Goal: Task Accomplishment & Management: Complete application form

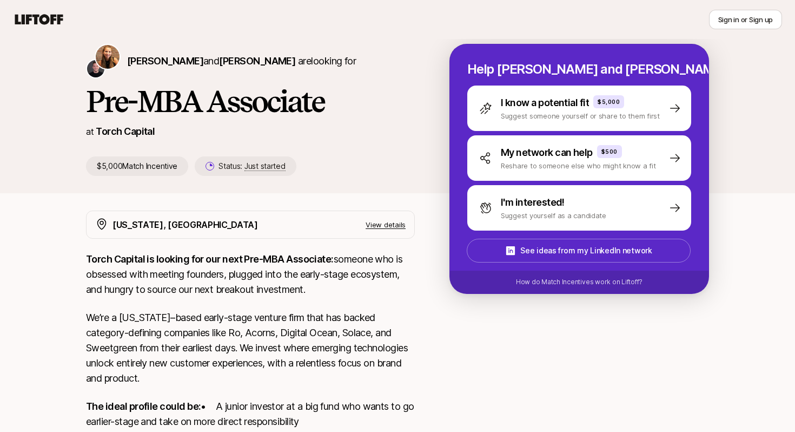
scroll to position [38, 0]
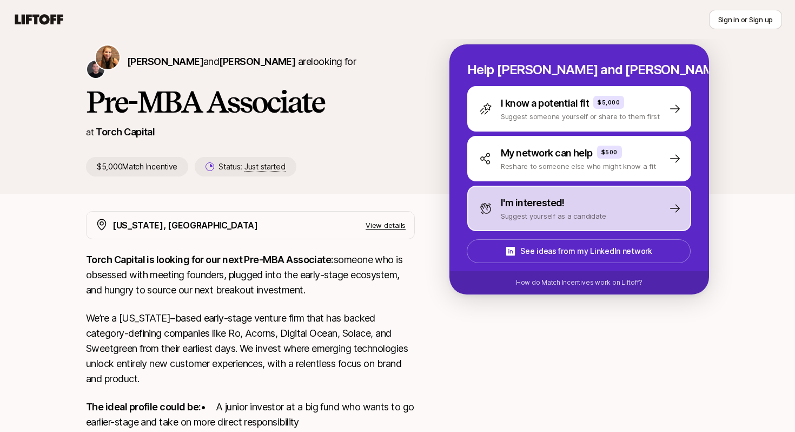
click at [521, 208] on p "I'm interested!" at bounding box center [533, 202] width 64 height 15
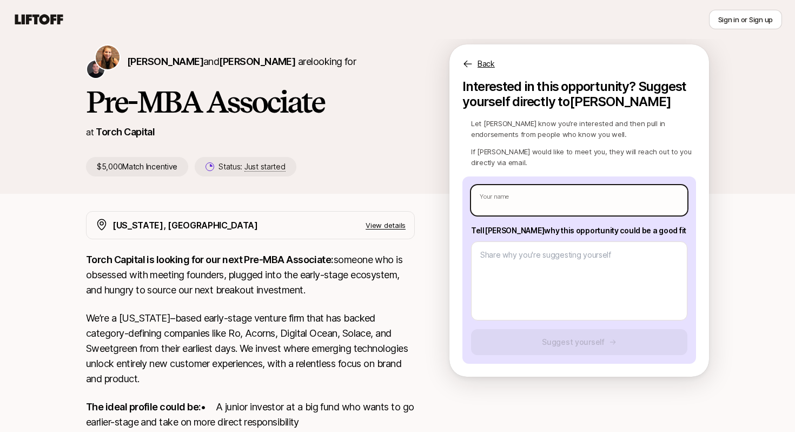
click at [519, 202] on input "text" at bounding box center [579, 200] width 216 height 30
type textarea "x"
type input "a"
type textarea "x"
type input "aN"
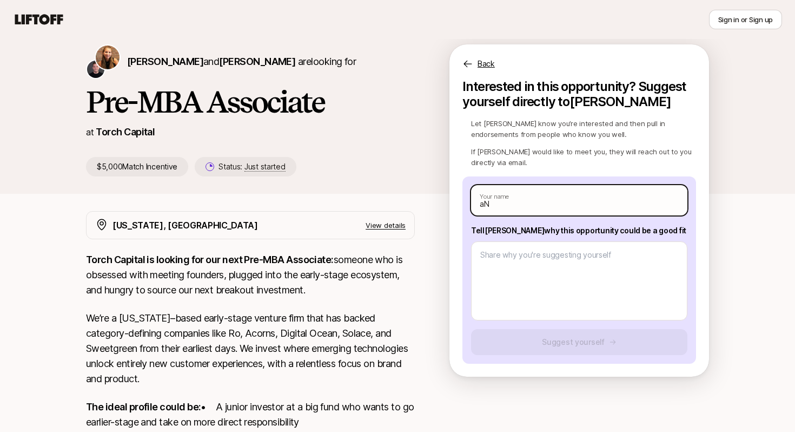
type textarea "x"
type input "[PERSON_NAME]"
type textarea "x"
type input "aN"
type textarea "x"
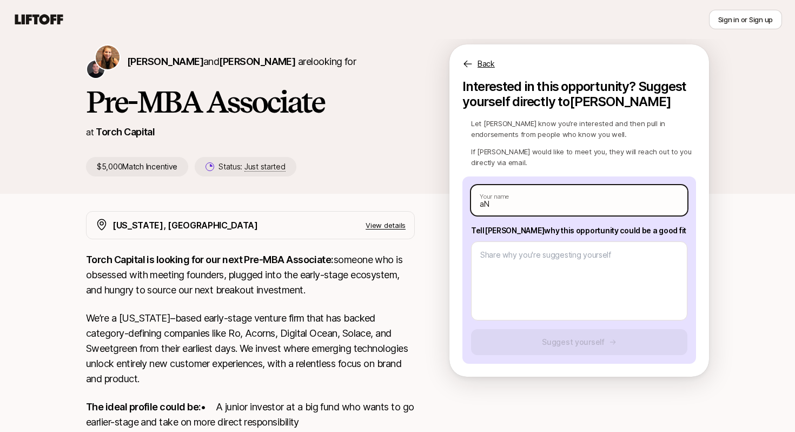
type input "a"
type textarea "x"
type input "A"
type textarea "x"
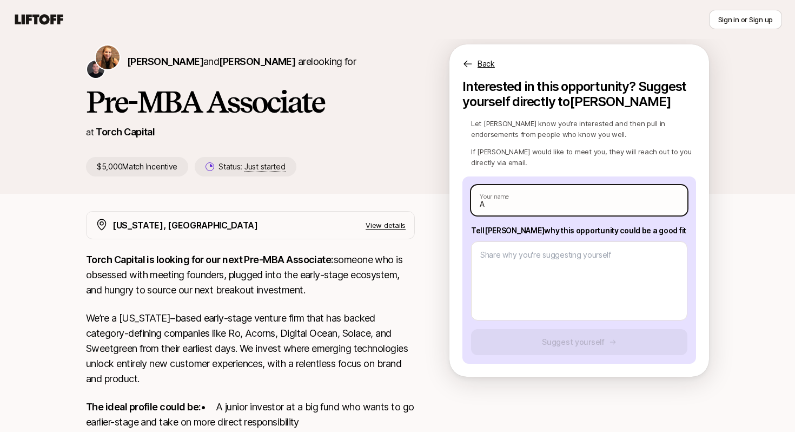
type input "Am"
type textarea "x"
type input "Ama"
type textarea "x"
type input "Amar"
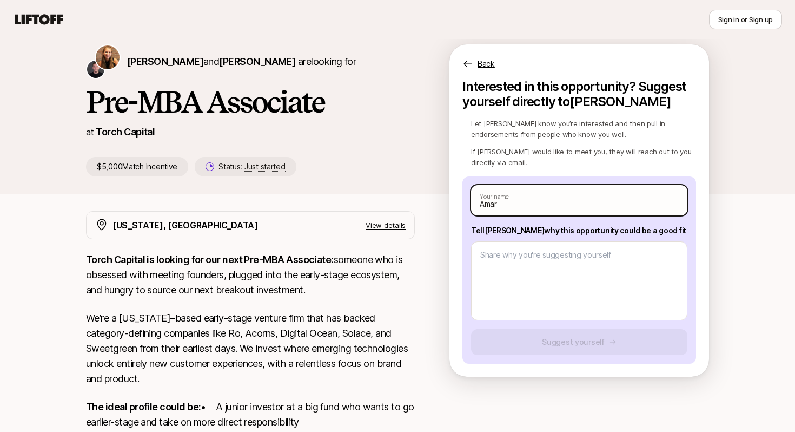
type textarea "x"
type input "Amara"
type textarea "x"
type input "Amarac"
type textarea "x"
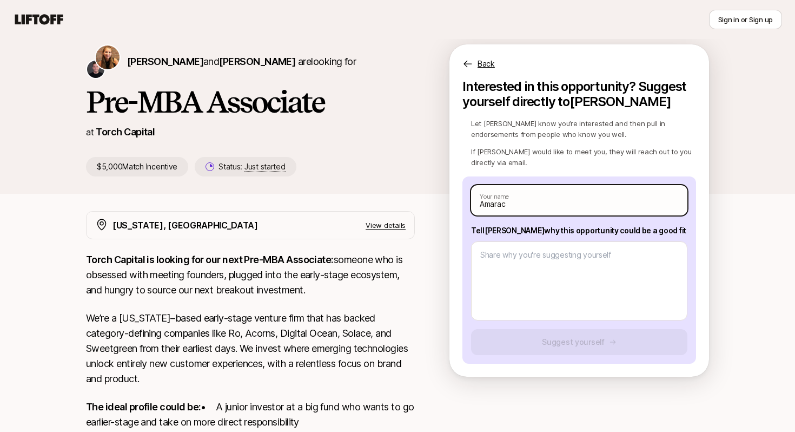
type input "Amarach"
type textarea "x"
type input "Amarachu"
type textarea "x"
type input "Amarachu"
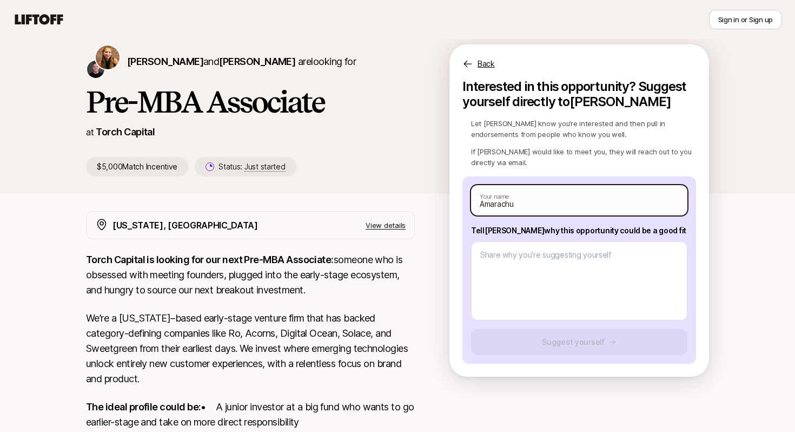
type textarea "x"
type input "Amarachu"
type textarea "x"
type input "Amarach"
type textarea "x"
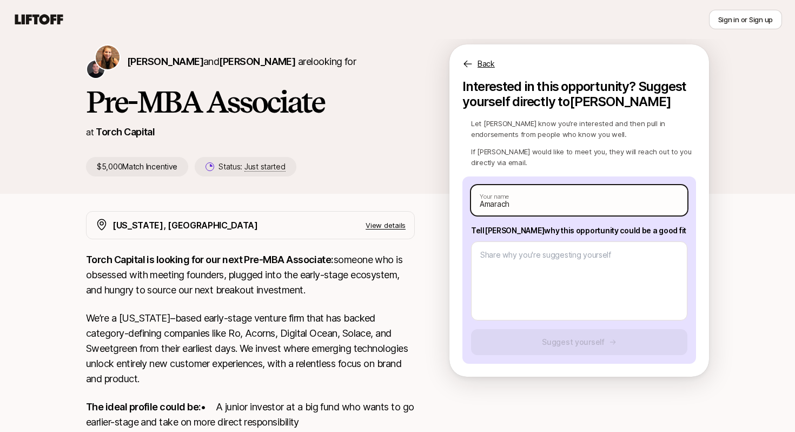
type input "Amarachi"
type textarea "x"
type input "Amarachi"
type textarea "x"
type input "Amarachi A"
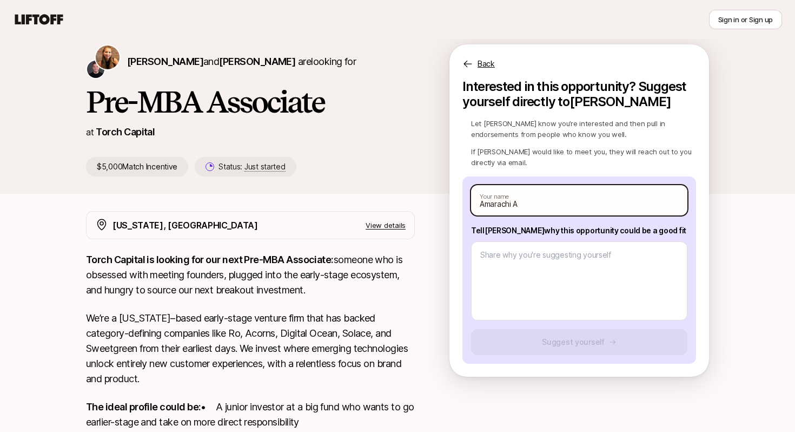
type textarea "x"
type input "Amarachi Ama"
type textarea "x"
type input "Amarachi Amae"
type textarea "x"
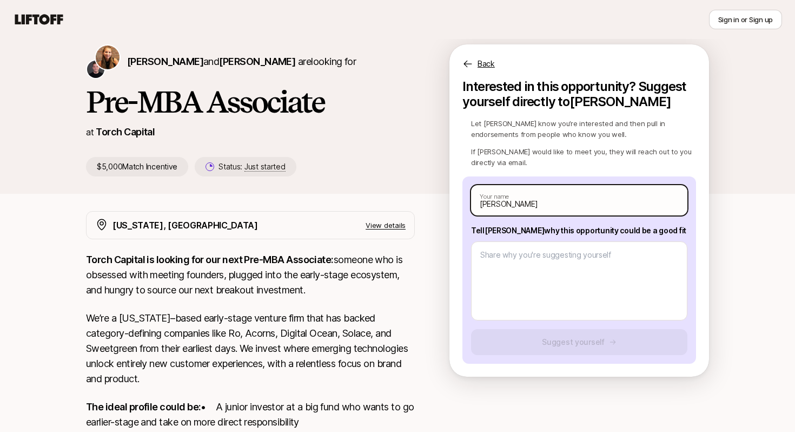
type input "Amarachi Amaech"
type textarea "x"
type input "Amarachi Amaechi"
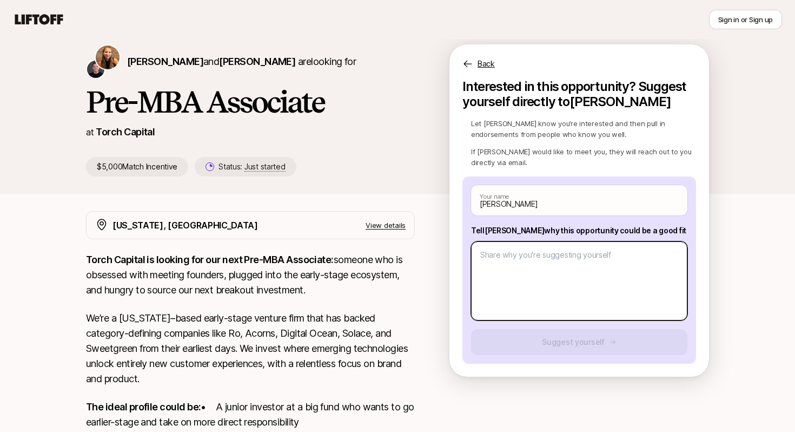
click at [530, 271] on textarea at bounding box center [579, 280] width 216 height 79
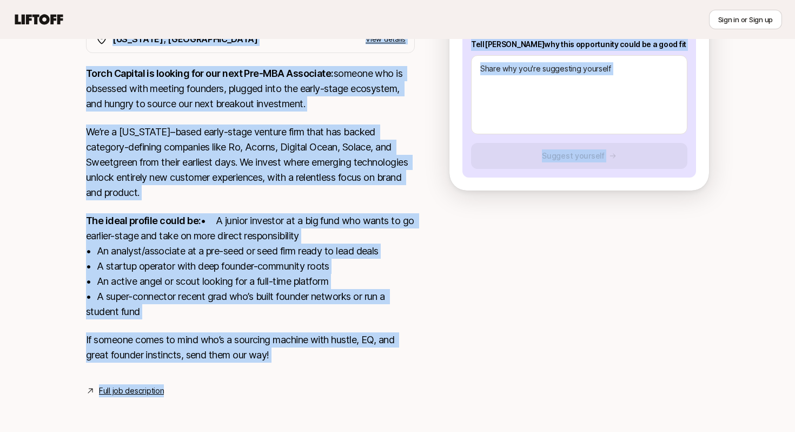
scroll to position [239, 0]
drag, startPoint x: 85, startPoint y: 138, endPoint x: 315, endPoint y: 365, distance: 322.8
click at [315, 365] on div "Katie Reiner and Christopher Harper are looking for Pre-MBA Associate at Torch …" at bounding box center [397, 132] width 795 height 582
copy div "Pre-MBA Associate at Torch Capital $5,000 Match Incentive Status: Just started …"
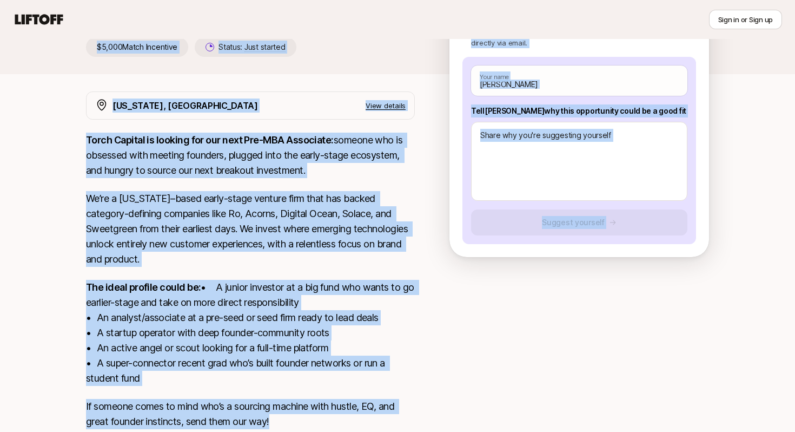
scroll to position [157, 0]
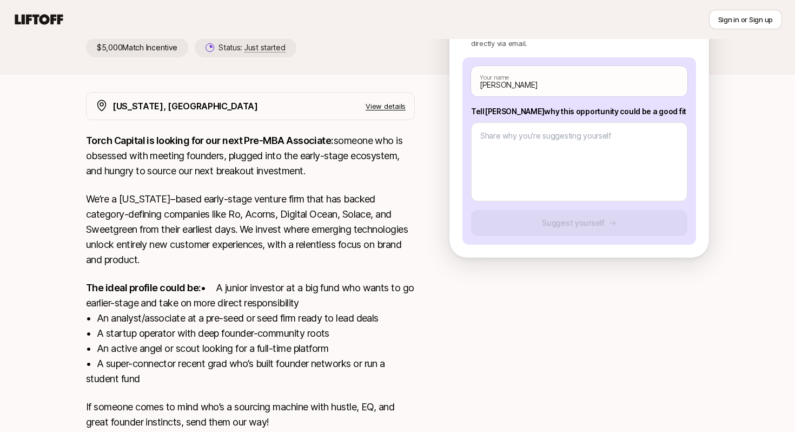
click at [503, 115] on p "Tell Katie why this opportunity could be a good fit" at bounding box center [579, 111] width 216 height 13
copy p "Tell Katie why this opportunity could be a good fit"
drag, startPoint x: 473, startPoint y: 111, endPoint x: 649, endPoint y: 109, distance: 176.3
click at [649, 109] on p "Tell Katie why this opportunity could be a good fit" at bounding box center [579, 111] width 216 height 13
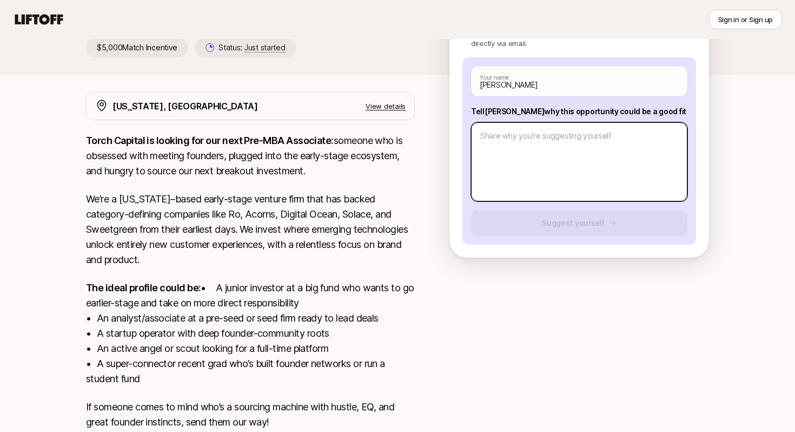
click at [539, 155] on textarea at bounding box center [579, 161] width 216 height 79
paste textarea "Hi Katie, I’m excited about the Pre-MBA Associate role at Torch Capital because…"
type textarea "x"
type textarea "Hi Katie, I’m excited about the Pre-MBA Associate role at Torch Capital because…"
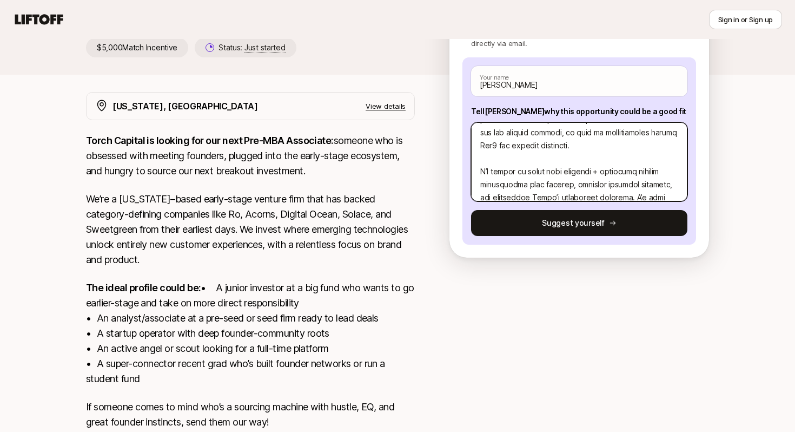
scroll to position [221, 0]
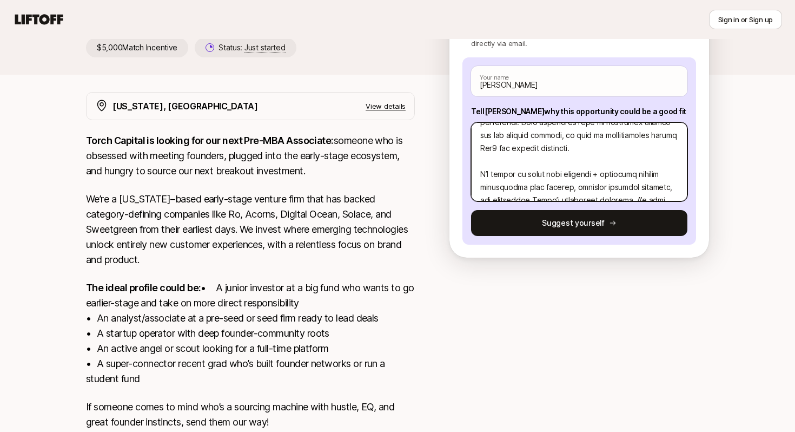
drag, startPoint x: 540, startPoint y: 148, endPoint x: 477, endPoint y: 148, distance: 63.3
click at [477, 148] on textarea at bounding box center [579, 161] width 216 height 79
click at [542, 141] on textarea at bounding box center [579, 161] width 216 height 79
click at [542, 148] on textarea at bounding box center [579, 161] width 216 height 79
type textarea "x"
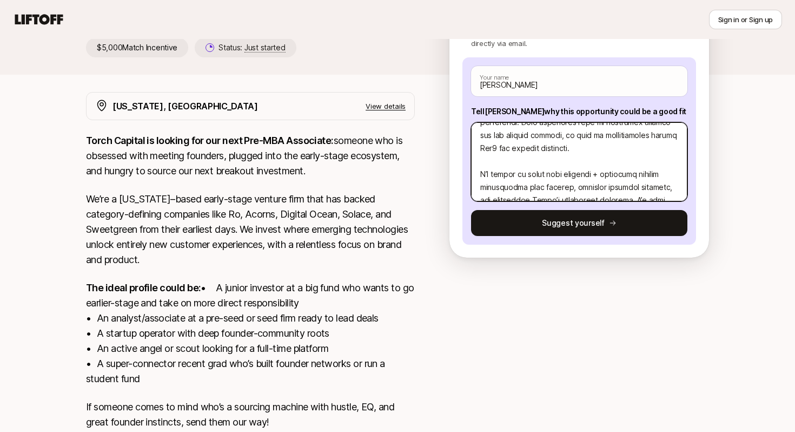
type textarea "Hi Katie, I’m excited about the Pre-MBA Associate role at Torch Capital because…"
type textarea "x"
type textarea "Hi Katie, I’m excited about the Pre-MBA Associate role at Torch Capital because…"
type textarea "x"
type textarea "Hi Katie, I’m excited about the Pre-MBA Associate role at Torch Capital because…"
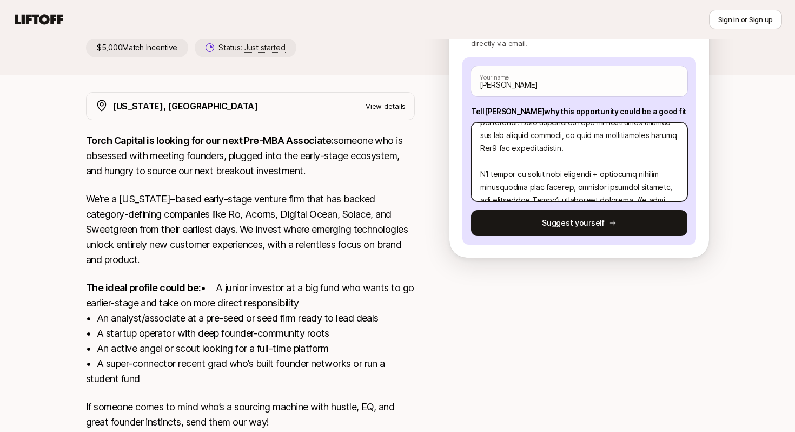
type textarea "x"
type textarea "Hi Katie, I’m excited about the Pre-MBA Associate role at Torch Capital because…"
type textarea "x"
type textarea "Hi Katie, I’m excited about the Pre-MBA Associate role at Torch Capital because…"
type textarea "x"
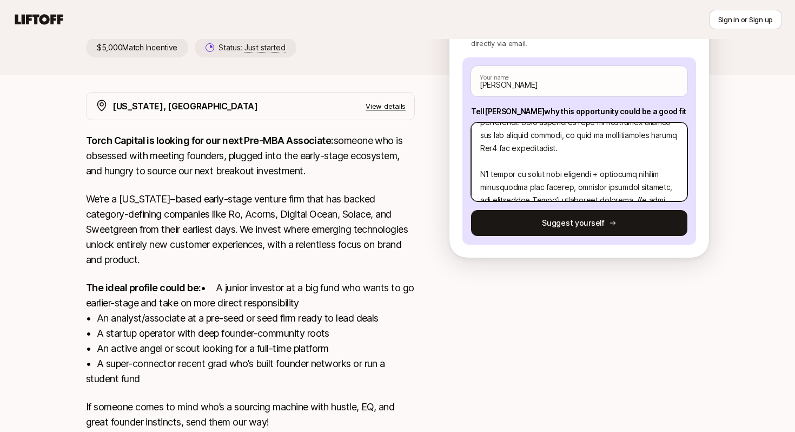
type textarea "Hi Katie, I’m excited about the Pre-MBA Associate role at Torch Capital because…"
type textarea "x"
type textarea "Hi Katie, I’m excited about the Pre-MBA Associate role at Torch Capital because…"
type textarea "x"
type textarea "Hi Katie, I’m excited about the Pre-MBA Associate role at Torch Capital because…"
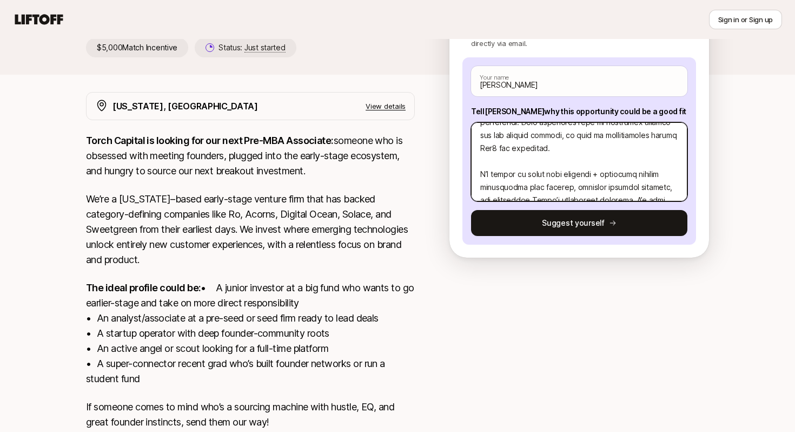
type textarea "x"
type textarea "Hi Katie, I’m excited about the Pre-MBA Associate role at Torch Capital because…"
type textarea "x"
type textarea "Hi Katie, I’m excited about the Pre-MBA Associate role at Torch Capital because…"
type textarea "x"
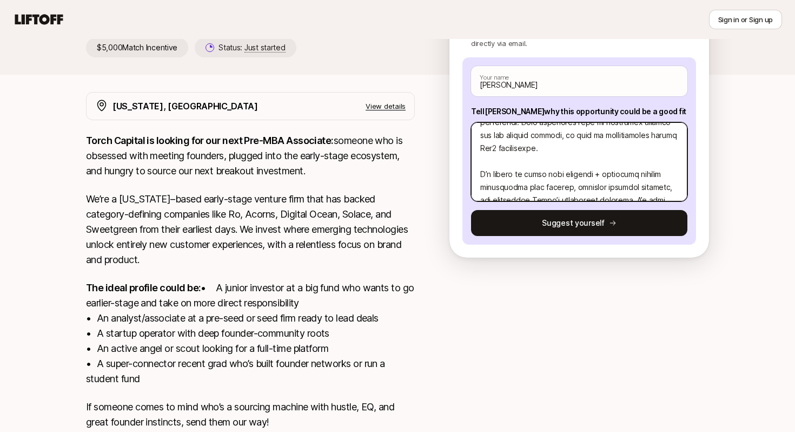
type textarea "Hi Katie, I’m excited about the Pre-MBA Associate role at Torch Capital because…"
type textarea "x"
type textarea "Hi Katie, I’m excited about the Pre-MBA Associate role at Torch Capital because…"
type textarea "x"
type textarea "Hi Katie, I’m excited about the Pre-MBA Associate role at Torch Capital because…"
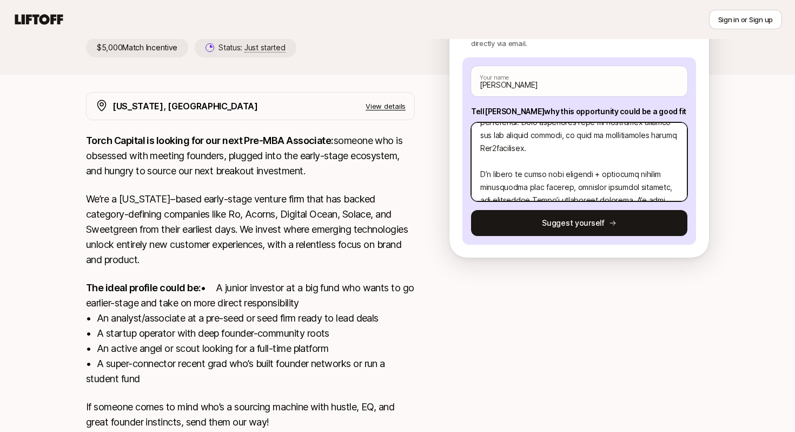
type textarea "x"
type textarea "Hi Katie, I’m excited about the Pre-MBA Associate role at Torch Capital because…"
type textarea "x"
type textarea "Hi Katie, I’m excited about the Pre-MBA Associate role at Torch Capital because…"
type textarea "x"
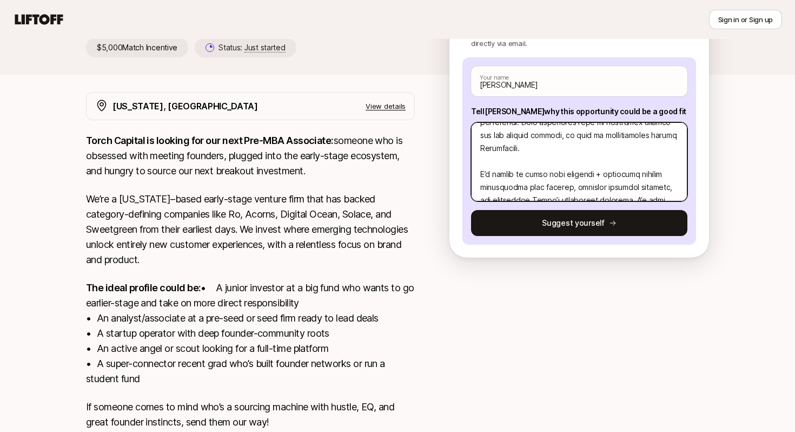
type textarea "Hi Katie, I’m excited about the Pre-MBA Associate role at Torch Capital because…"
type textarea "x"
type textarea "Hi Katie, I’m excited about the Pre-MBA Associate role at Torch Capital because…"
type textarea "x"
type textarea "Hi Katie, I’m excited about the Pre-MBA Associate role at Torch Capital because…"
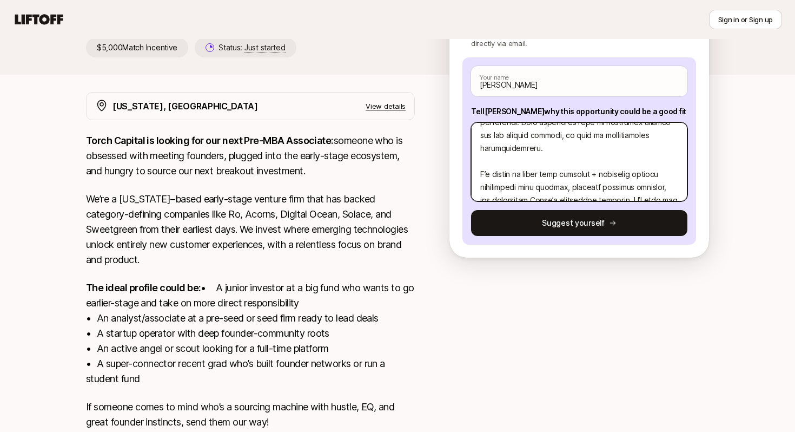
type textarea "x"
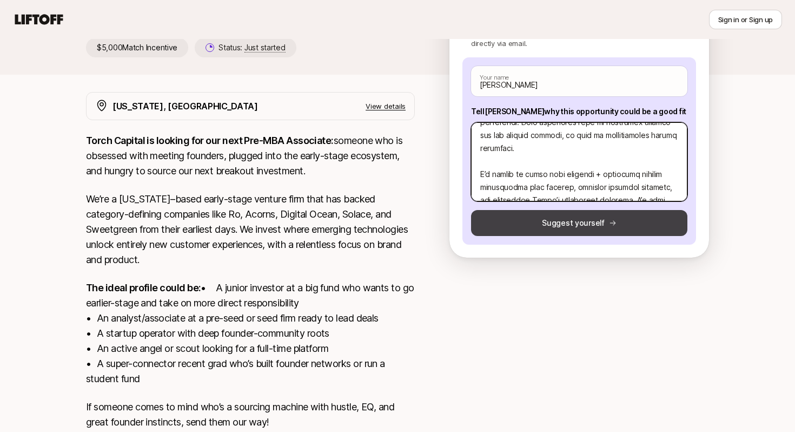
type textarea "Hi Katie, I’m excited about the Pre-MBA Associate role at Torch Capital because…"
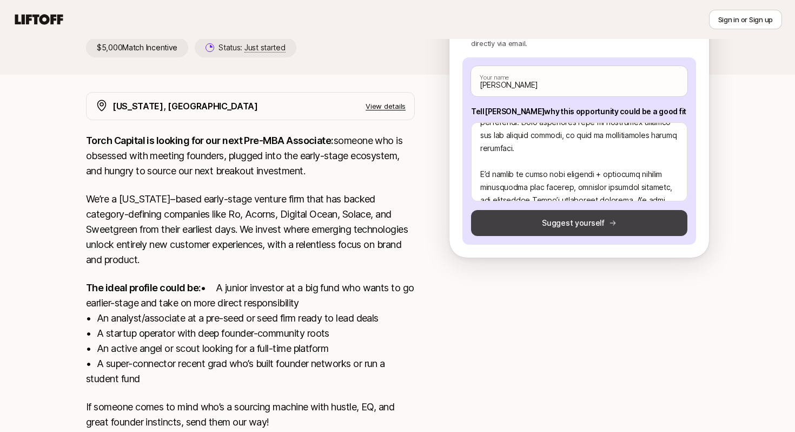
click at [578, 223] on button "Suggest yourself" at bounding box center [579, 223] width 216 height 26
type textarea "x"
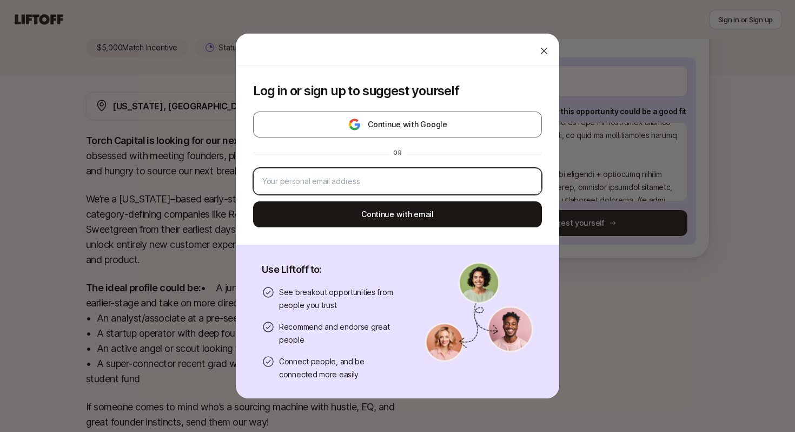
click at [444, 182] on input "email" at bounding box center [397, 181] width 270 height 13
type input "amarachiamaechi44@gmail.com"
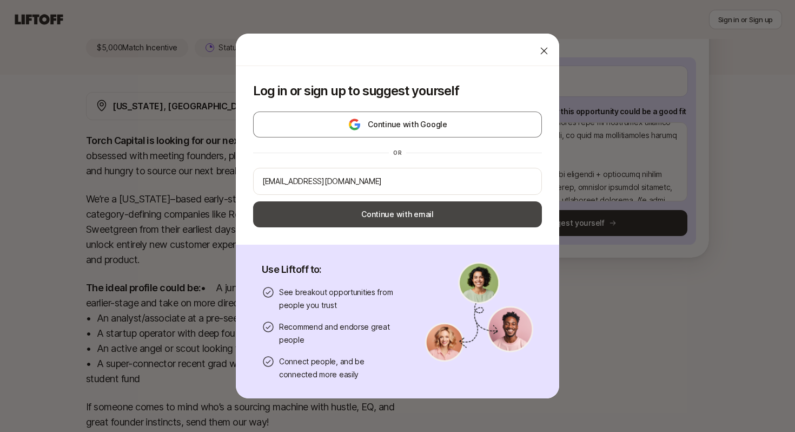
click at [397, 214] on button "Continue with email" at bounding box center [397, 214] width 289 height 26
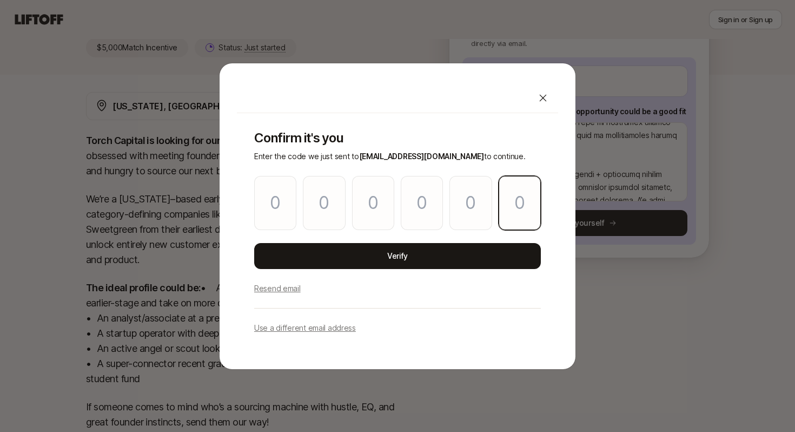
paste input "1"
type input "8"
type input "1"
type input "6"
type input "3"
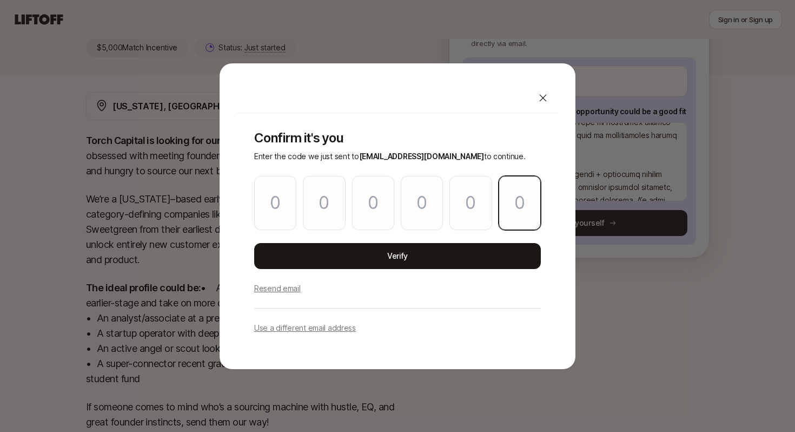
type input "3"
type input "1"
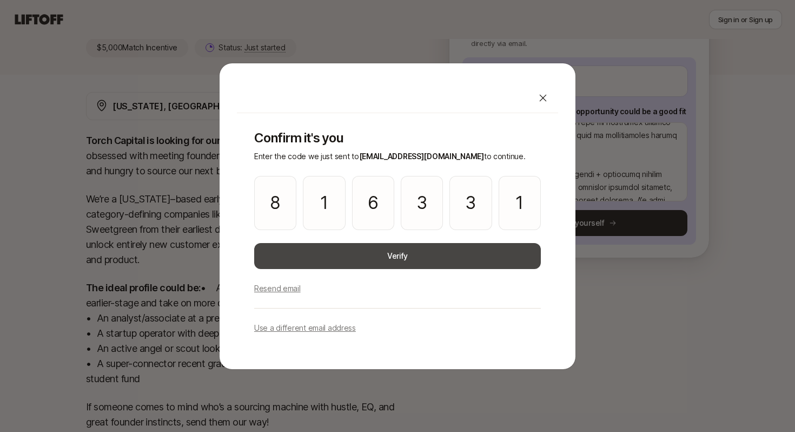
click at [340, 251] on button "Verify" at bounding box center [397, 256] width 287 height 26
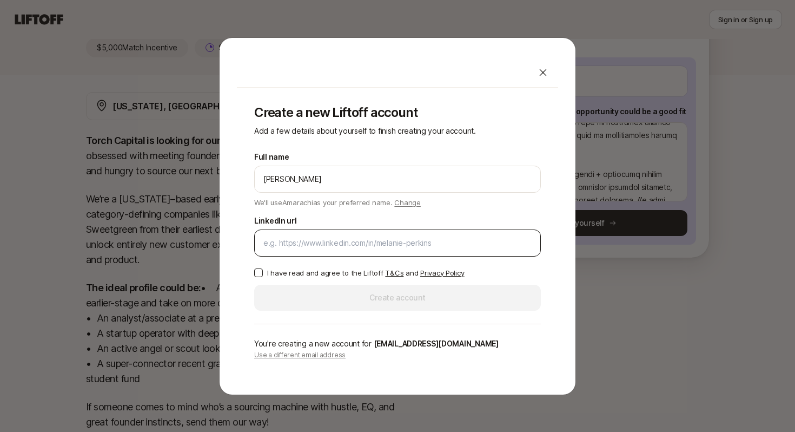
click at [333, 242] on input "LinkedIn url" at bounding box center [397, 242] width 268 height 13
paste input "https://www.linkedin.com/in/amaechi-amarachi/"
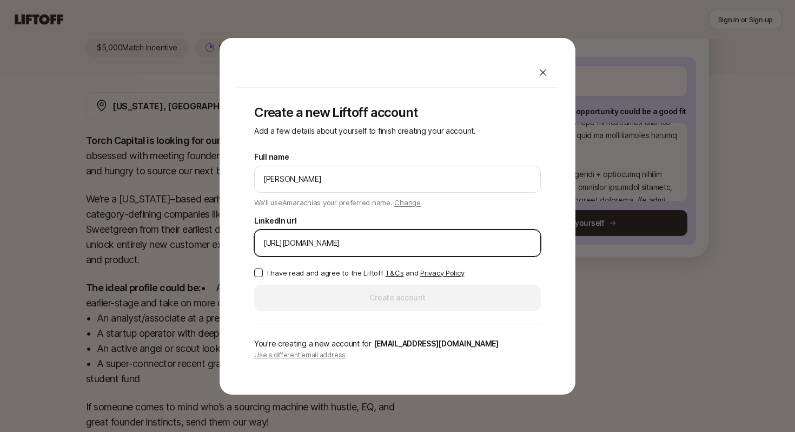
type input "https://www.linkedin.com/in/amaechi-amarachi/"
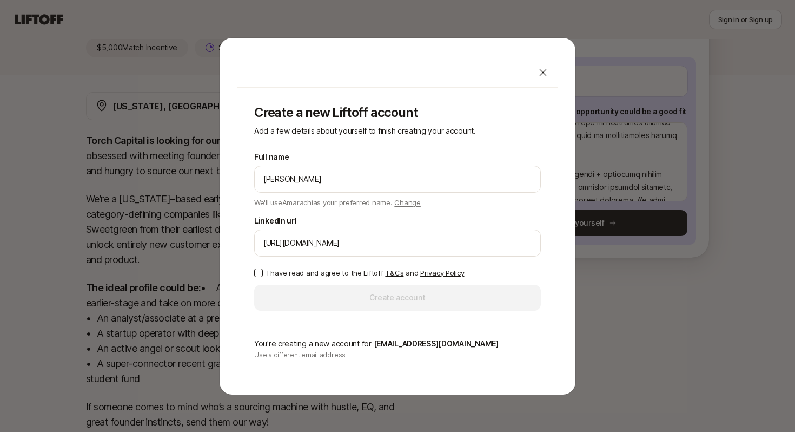
click at [262, 274] on button "I have read and agree to the Liftoff T&Cs and Privacy Policy" at bounding box center [258, 272] width 9 height 9
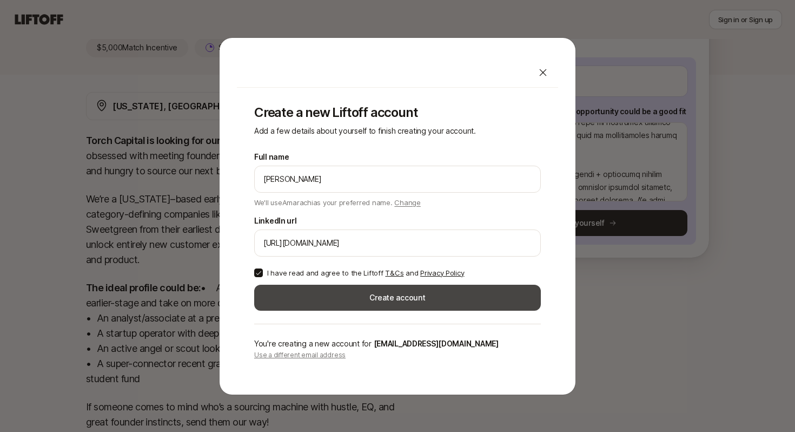
click at [352, 301] on button "Create account" at bounding box center [397, 297] width 287 height 26
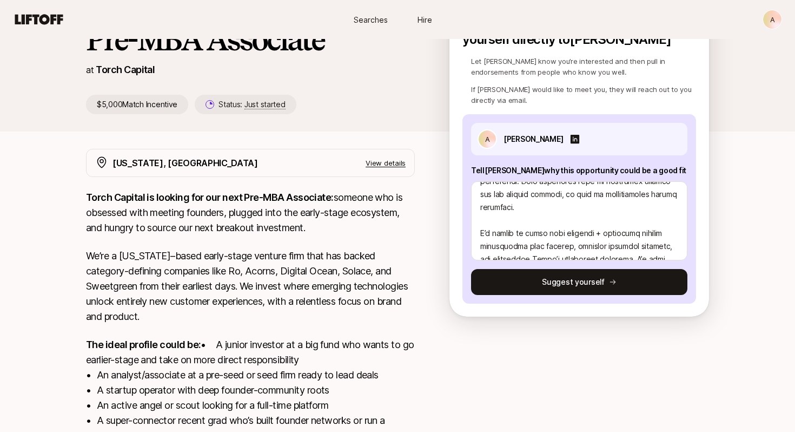
scroll to position [94, 0]
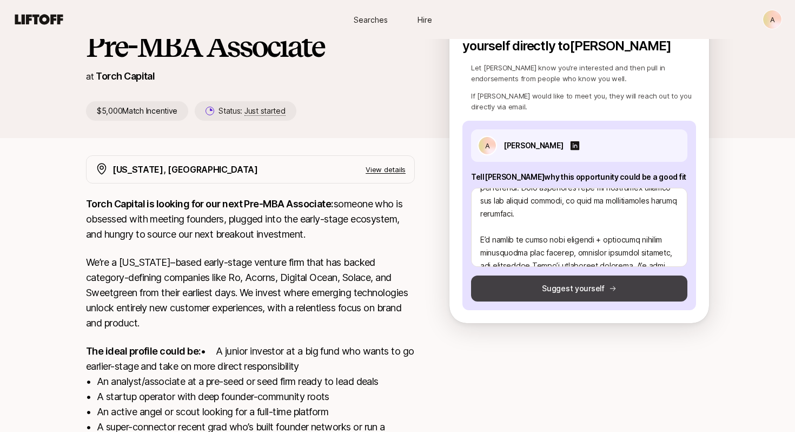
click at [565, 290] on button "Suggest yourself" at bounding box center [579, 288] width 216 height 26
type textarea "x"
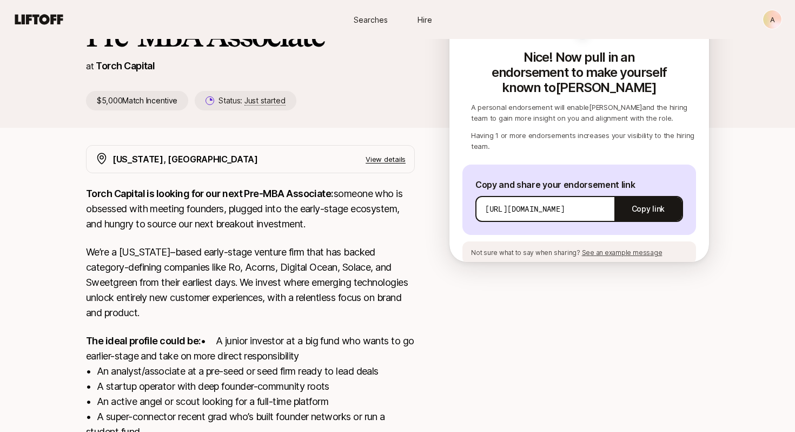
scroll to position [105, 0]
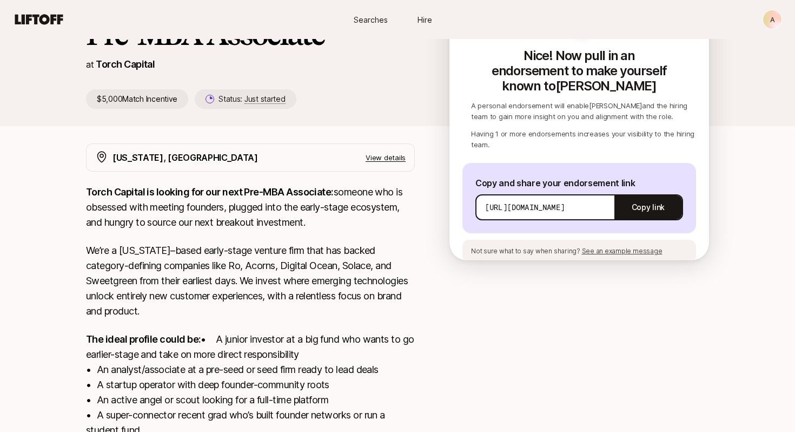
click at [622, 247] on span "See an example message" at bounding box center [622, 251] width 81 height 8
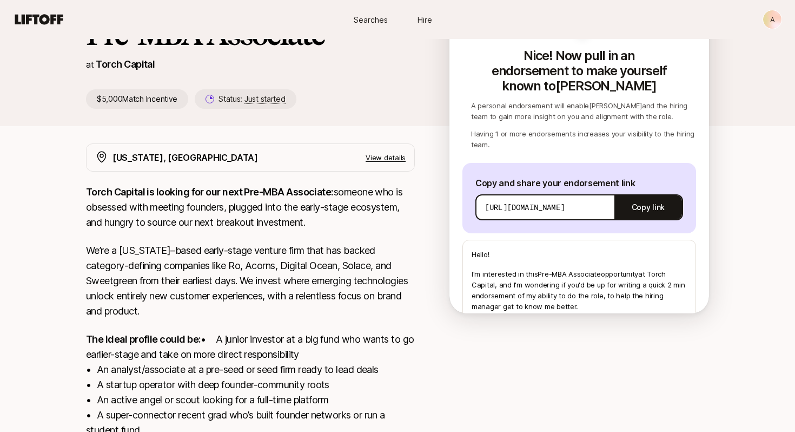
scroll to position [0, 0]
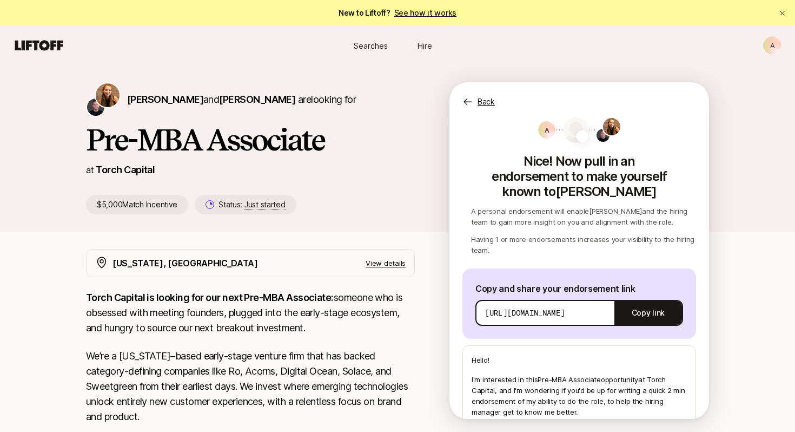
click at [35, 41] on icon at bounding box center [39, 45] width 48 height 10
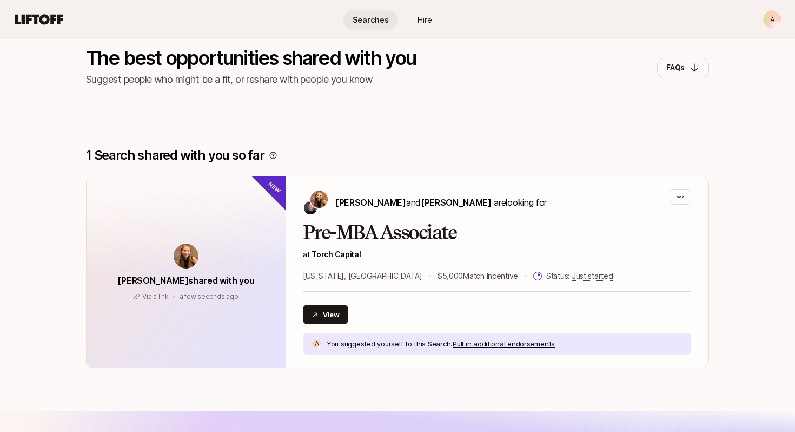
scroll to position [82, 0]
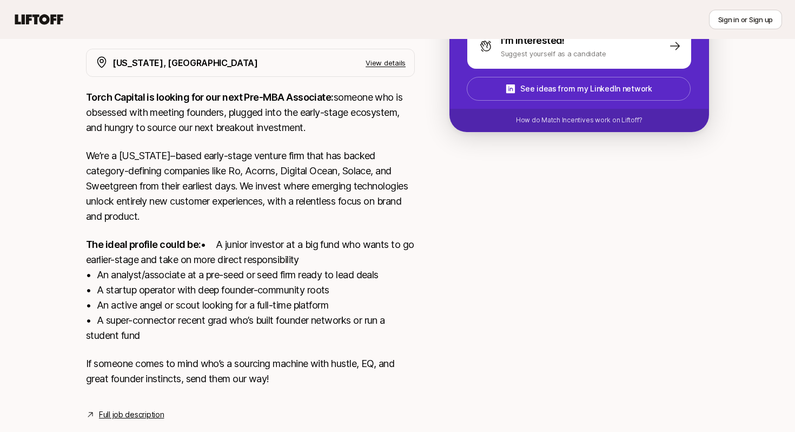
scroll to position [239, 0]
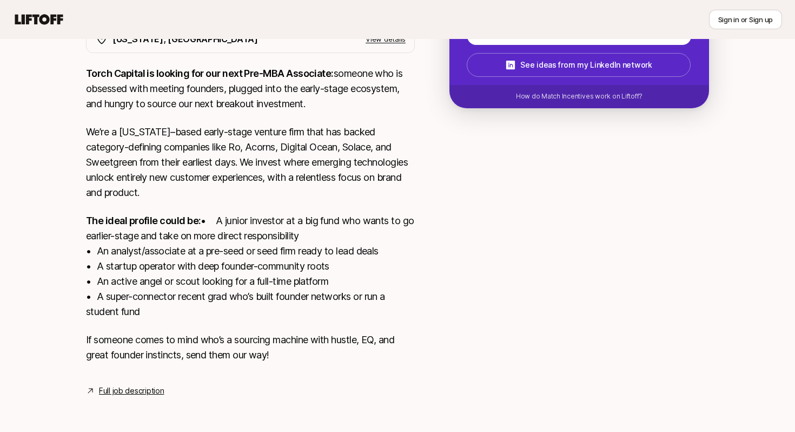
click at [110, 391] on link "Full job description" at bounding box center [131, 390] width 65 height 13
